Goal: Task Accomplishment & Management: Manage account settings

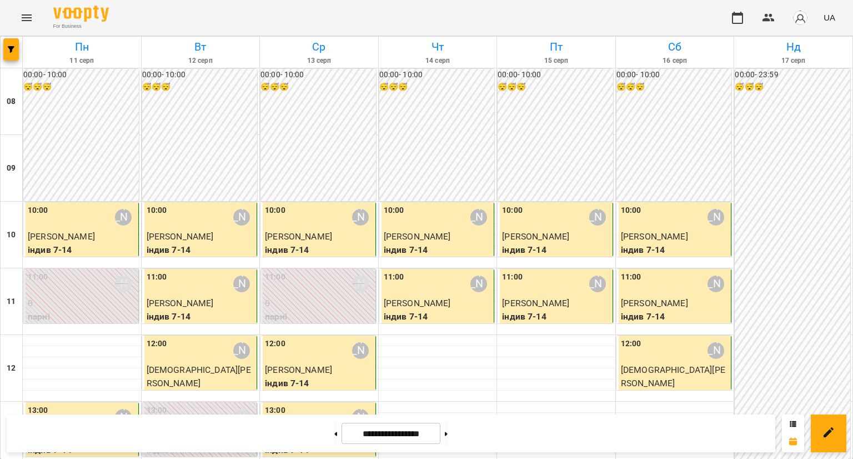
scroll to position [111, 0]
click at [448, 424] on button at bounding box center [446, 433] width 3 height 24
type input "**********"
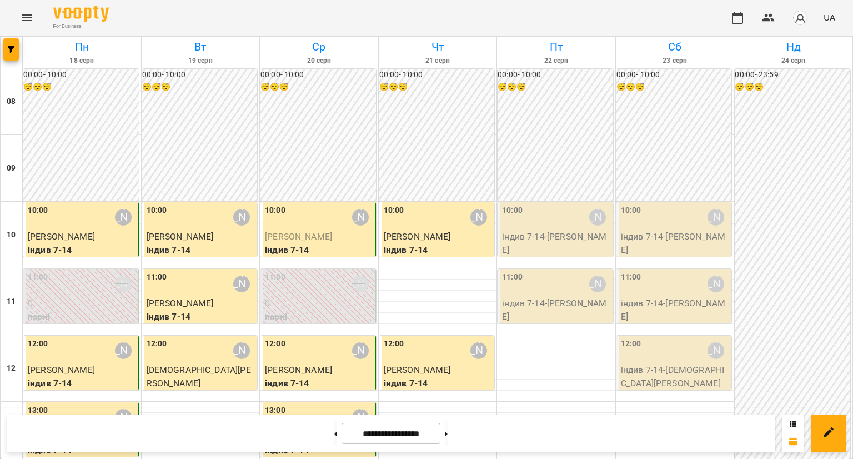
click at [78, 338] on div "12:00 [PERSON_NAME]" at bounding box center [82, 351] width 108 height 26
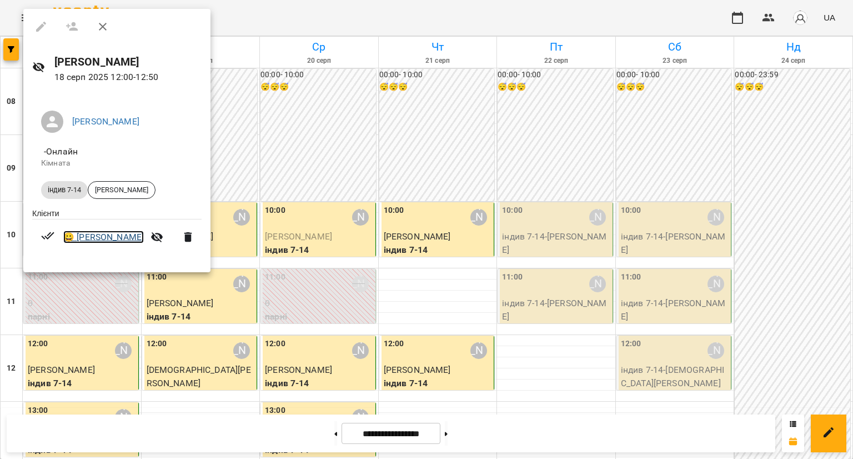
click at [111, 236] on link "😀 [PERSON_NAME]" at bounding box center [103, 237] width 81 height 13
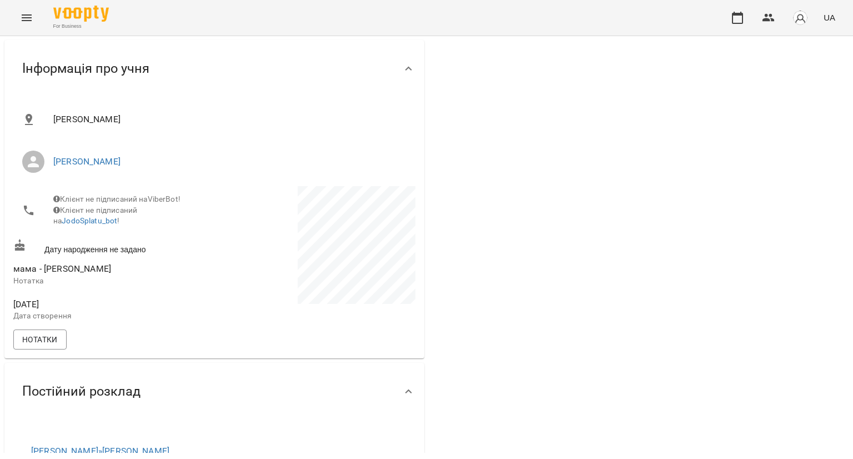
scroll to position [167, 0]
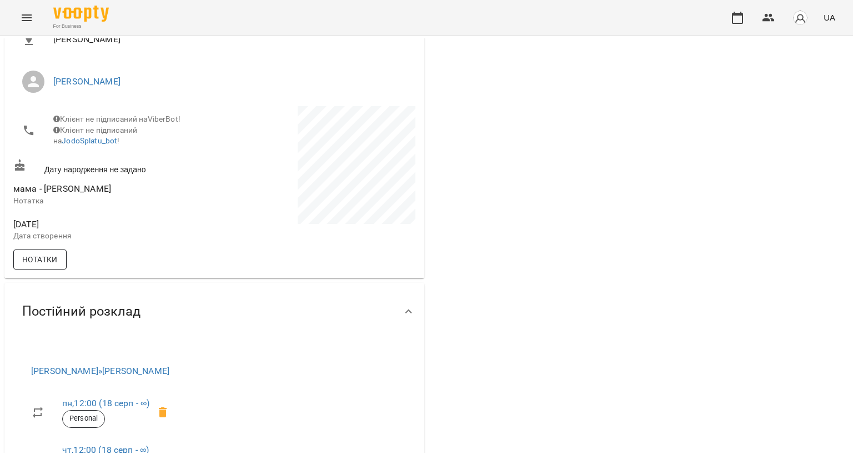
click at [33, 262] on span "Нотатки" at bounding box center [40, 259] width 36 height 13
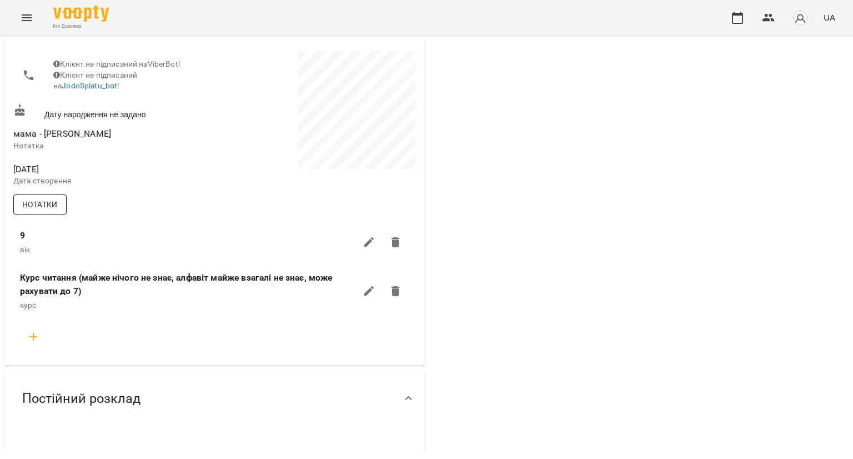
scroll to position [222, 0]
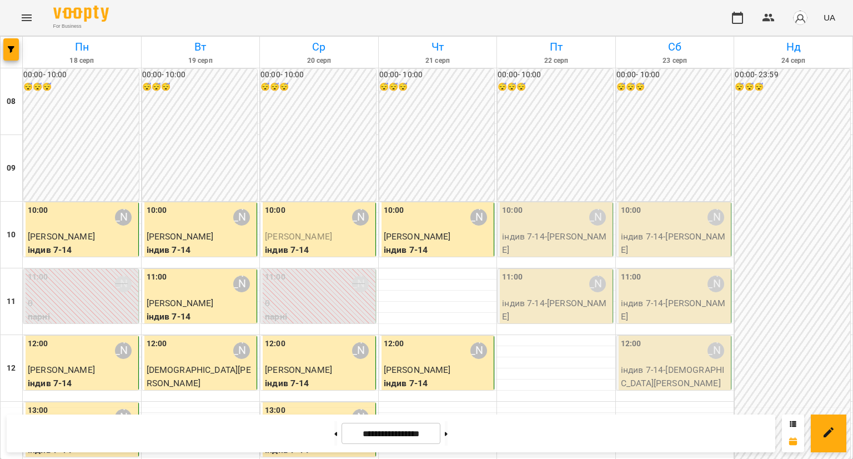
scroll to position [111, 0]
click at [334, 424] on button at bounding box center [335, 433] width 3 height 24
type input "**********"
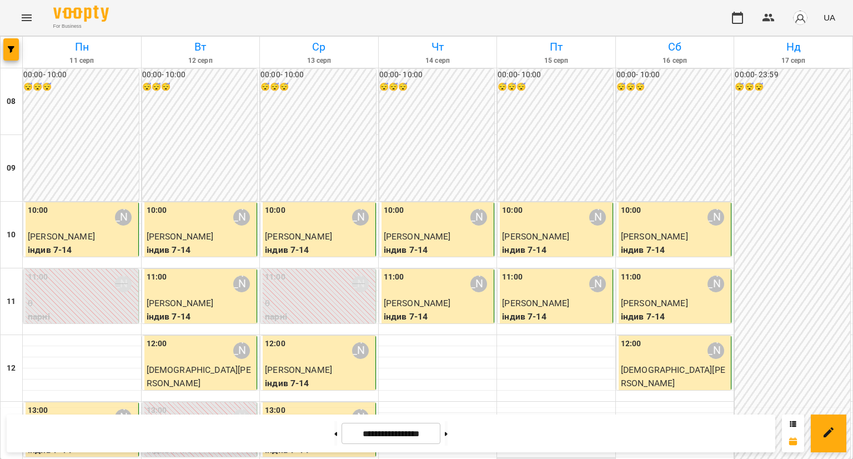
scroll to position [0, 0]
